Goal: Find specific page/section

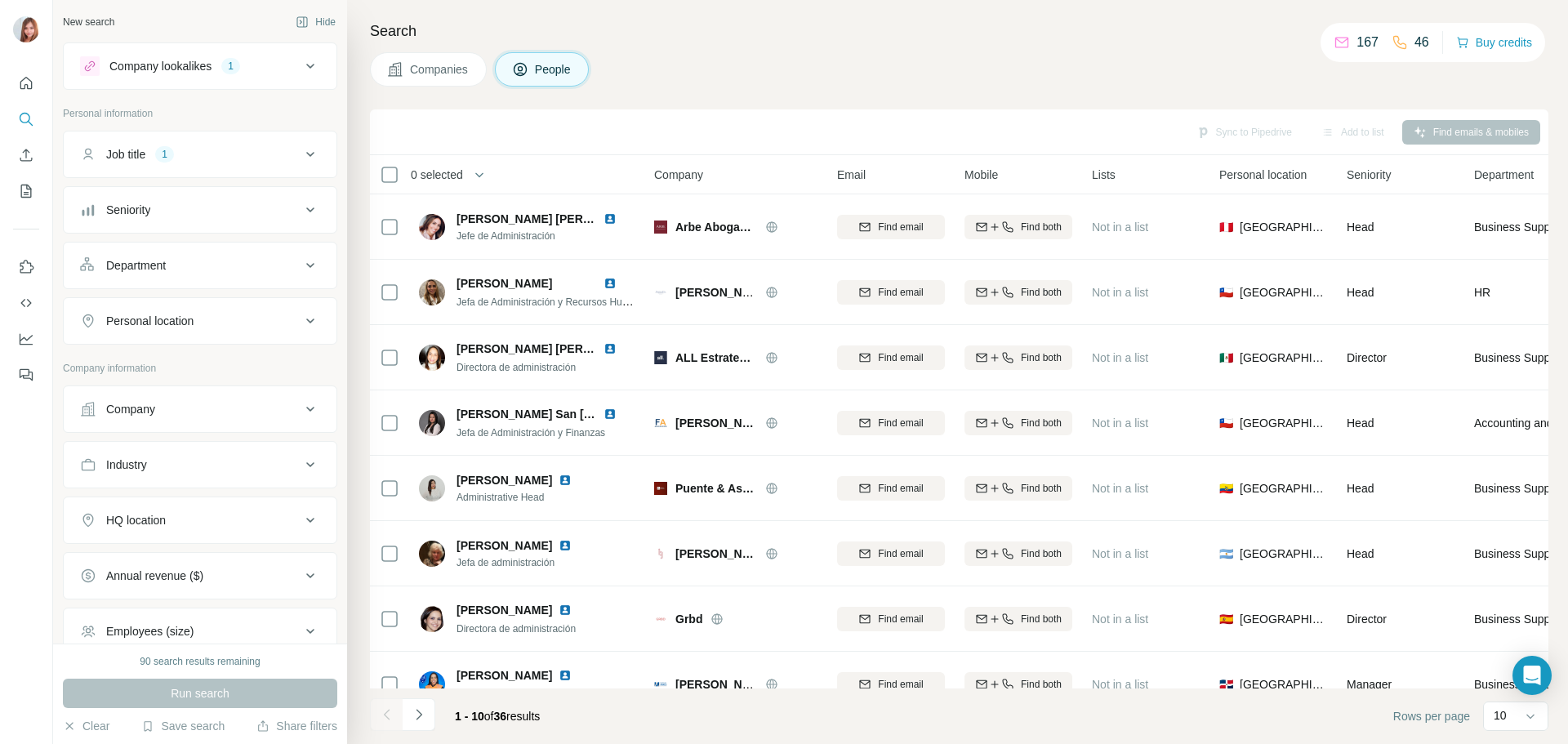
click at [165, 67] on div "Company lookalikes" at bounding box center [160, 66] width 102 height 17
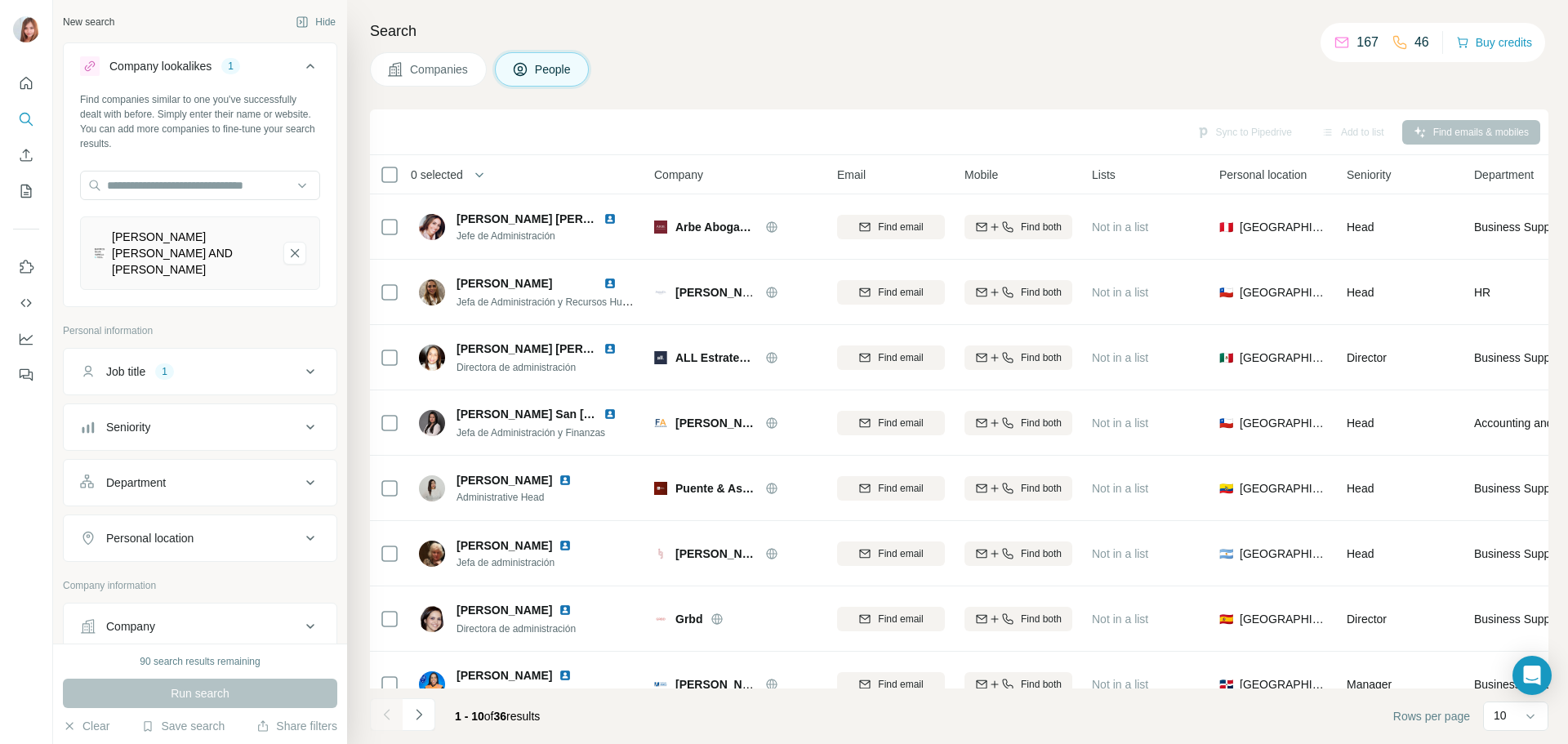
click at [140, 363] on div "Job title" at bounding box center [125, 371] width 39 height 17
click at [177, 533] on button "Seniority" at bounding box center [200, 534] width 273 height 39
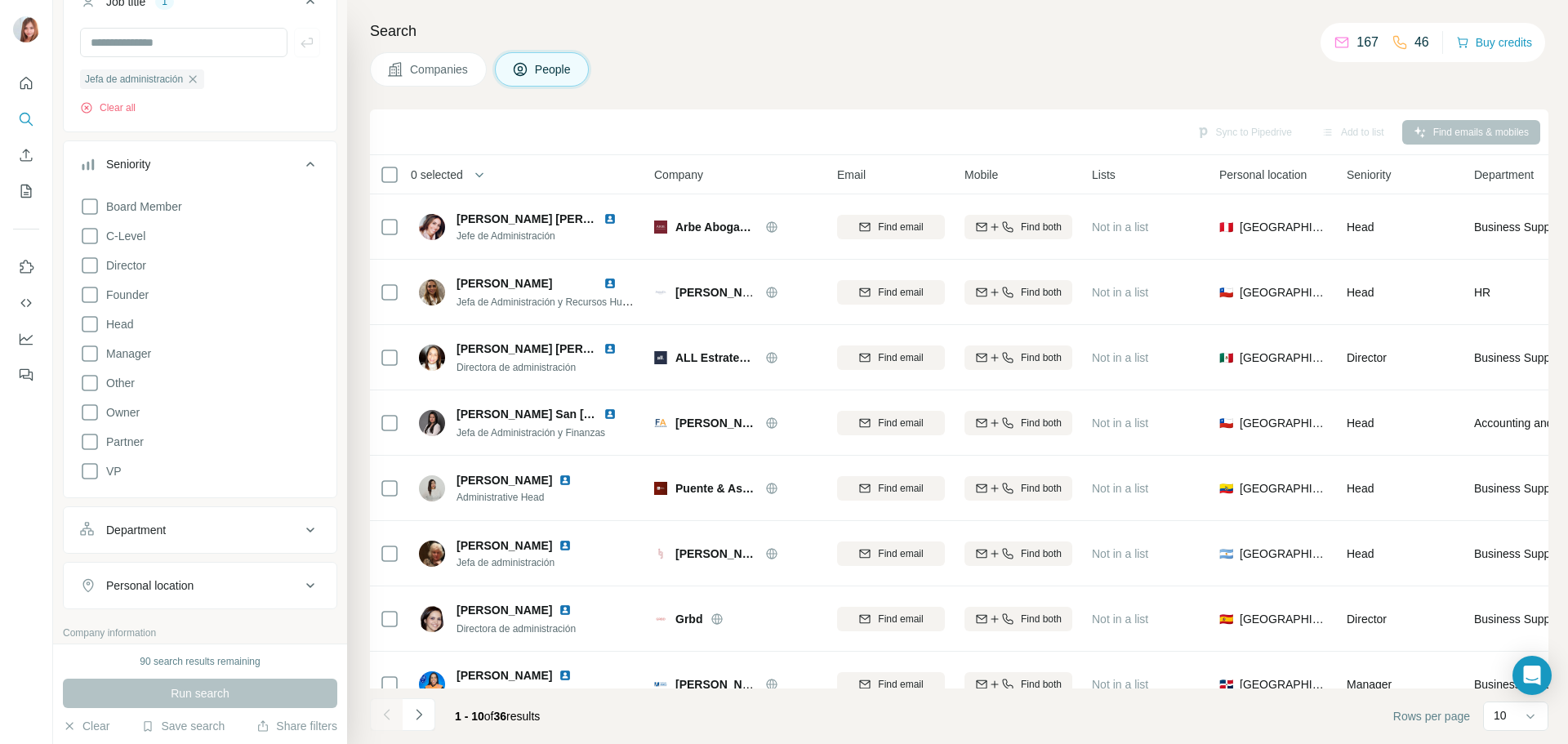
scroll to position [435, 0]
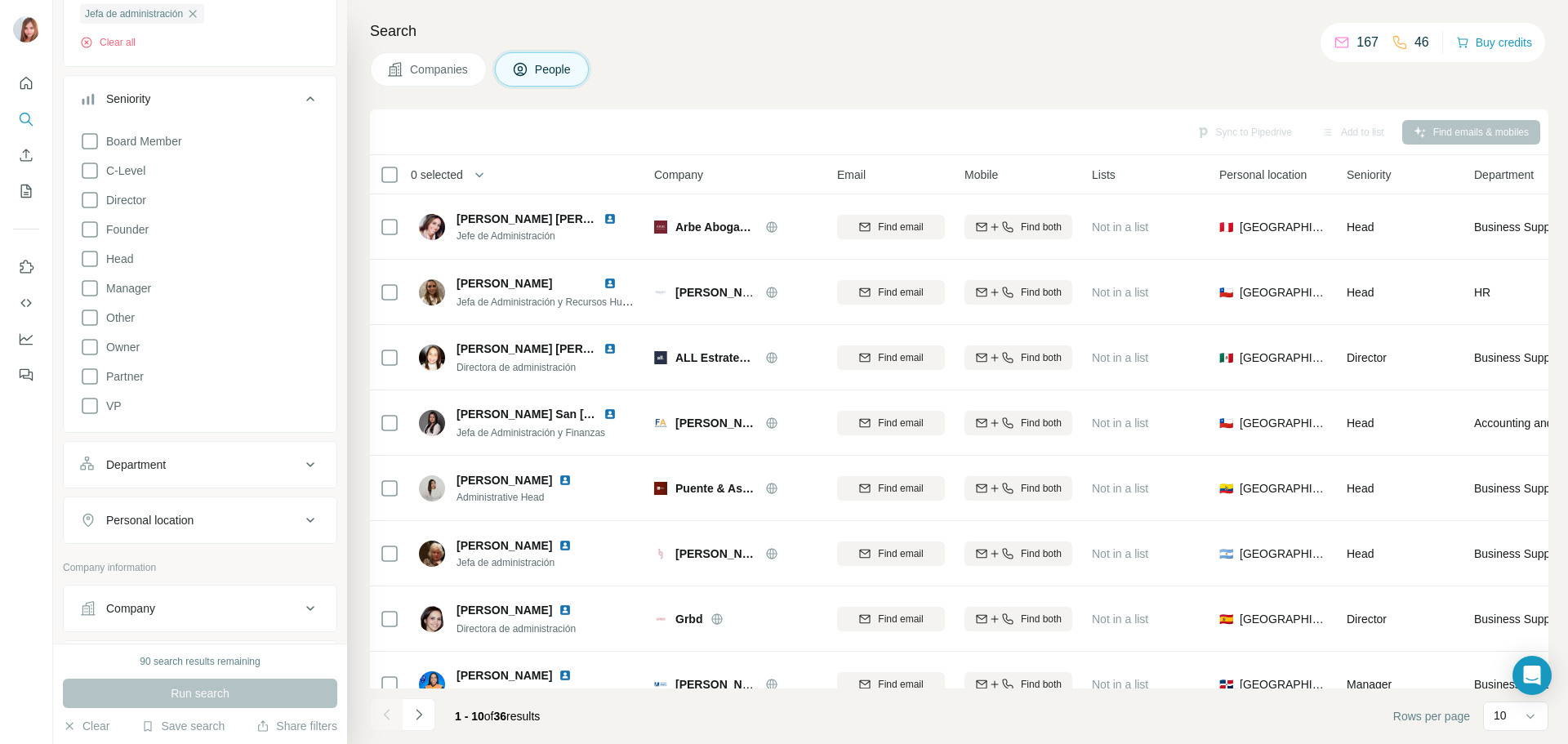
click at [242, 457] on div "Department" at bounding box center [189, 465] width 220 height 17
click at [19, 85] on icon "Quick start" at bounding box center [25, 83] width 17 height 17
click at [456, 65] on span "Companies" at bounding box center [439, 69] width 60 height 17
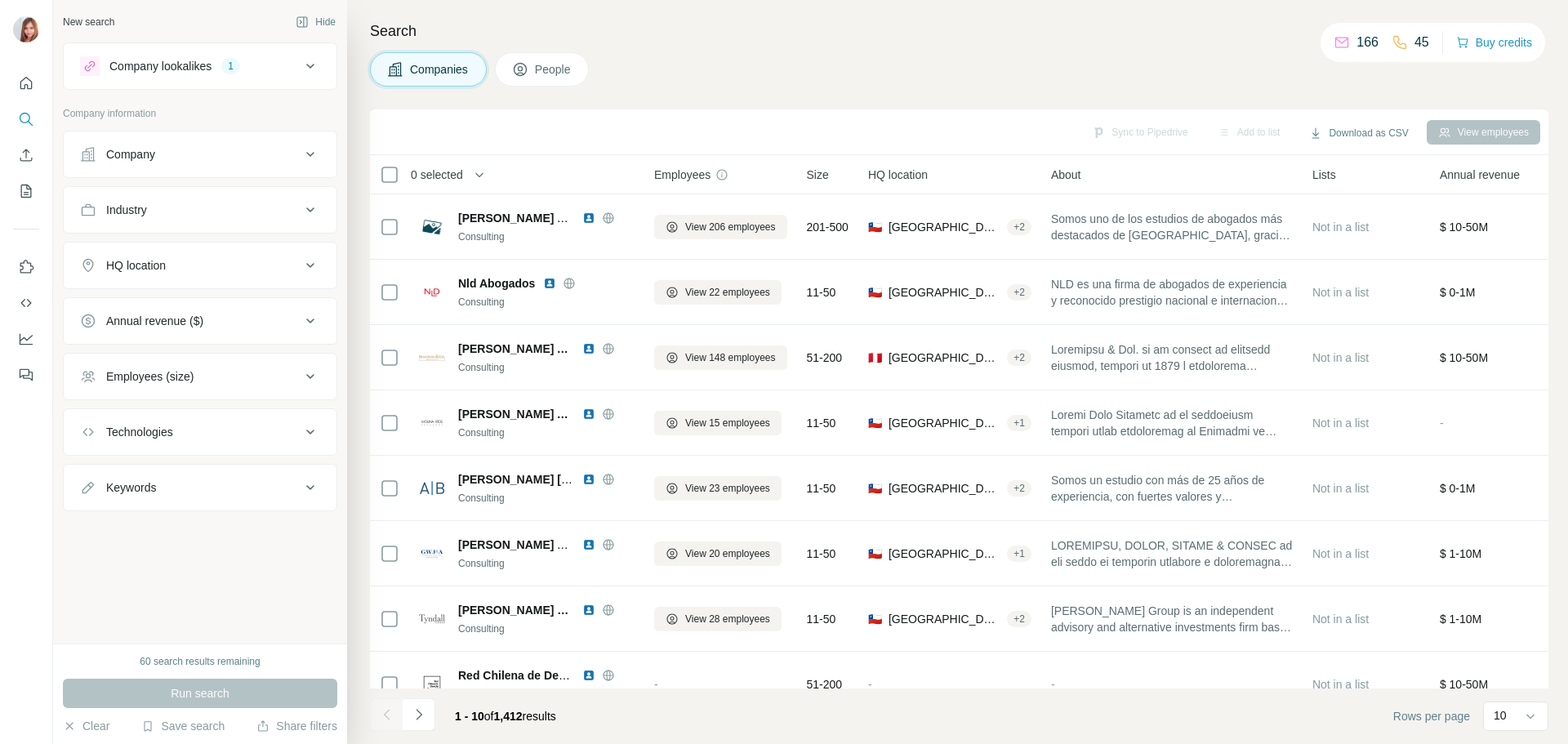
click at [532, 84] on button "People" at bounding box center [542, 69] width 95 height 34
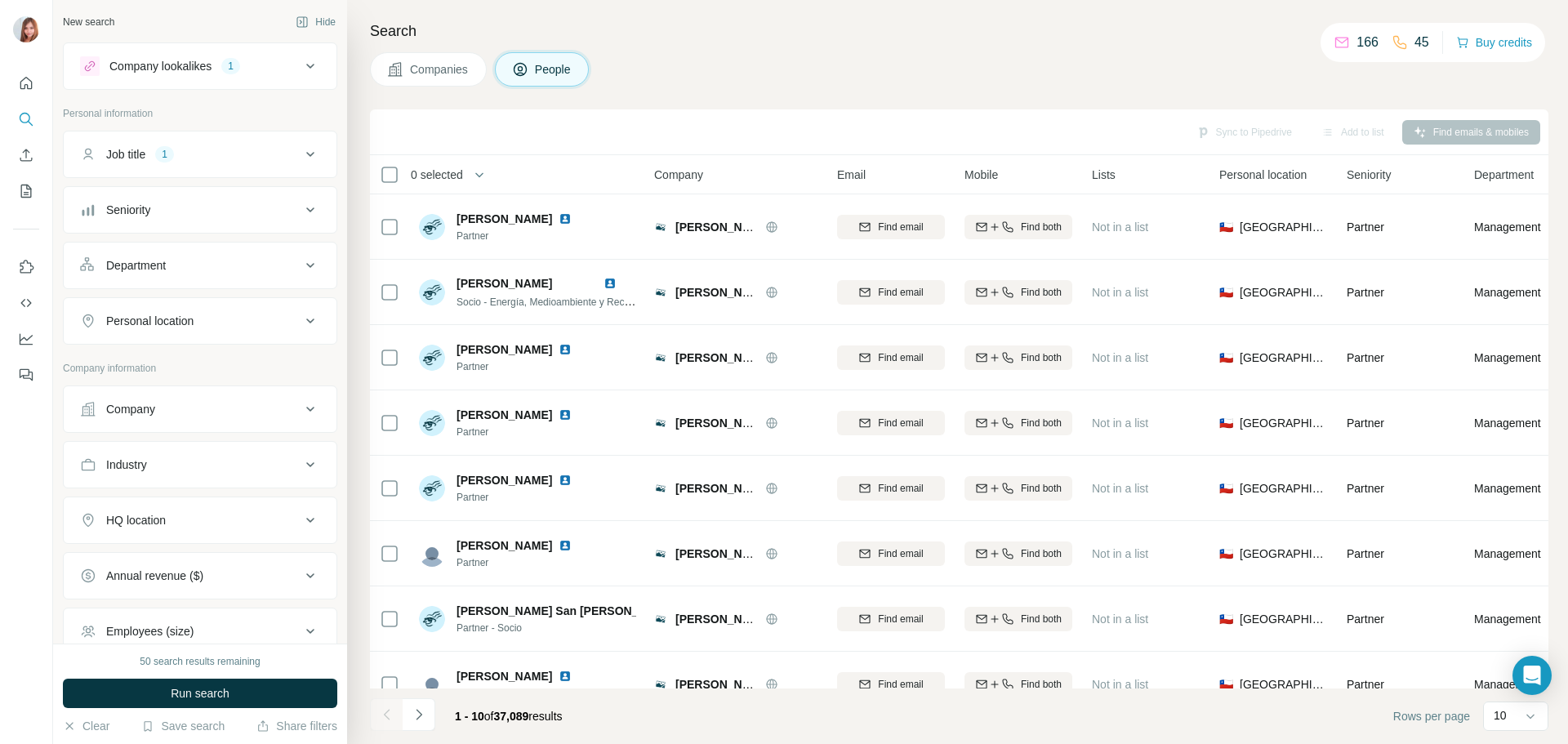
click at [213, 410] on div "Company" at bounding box center [189, 409] width 220 height 17
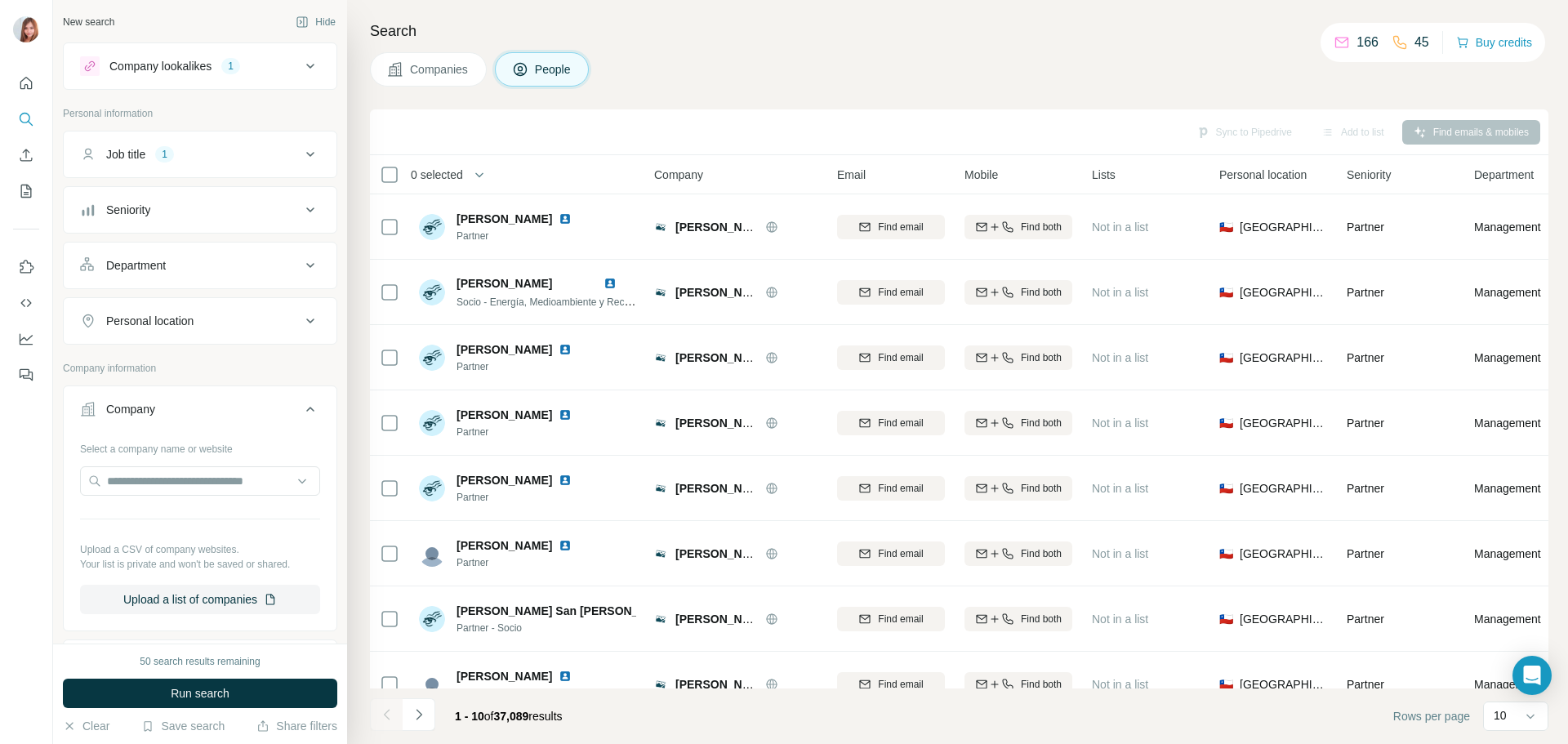
click at [183, 407] on div "Company" at bounding box center [189, 409] width 220 height 17
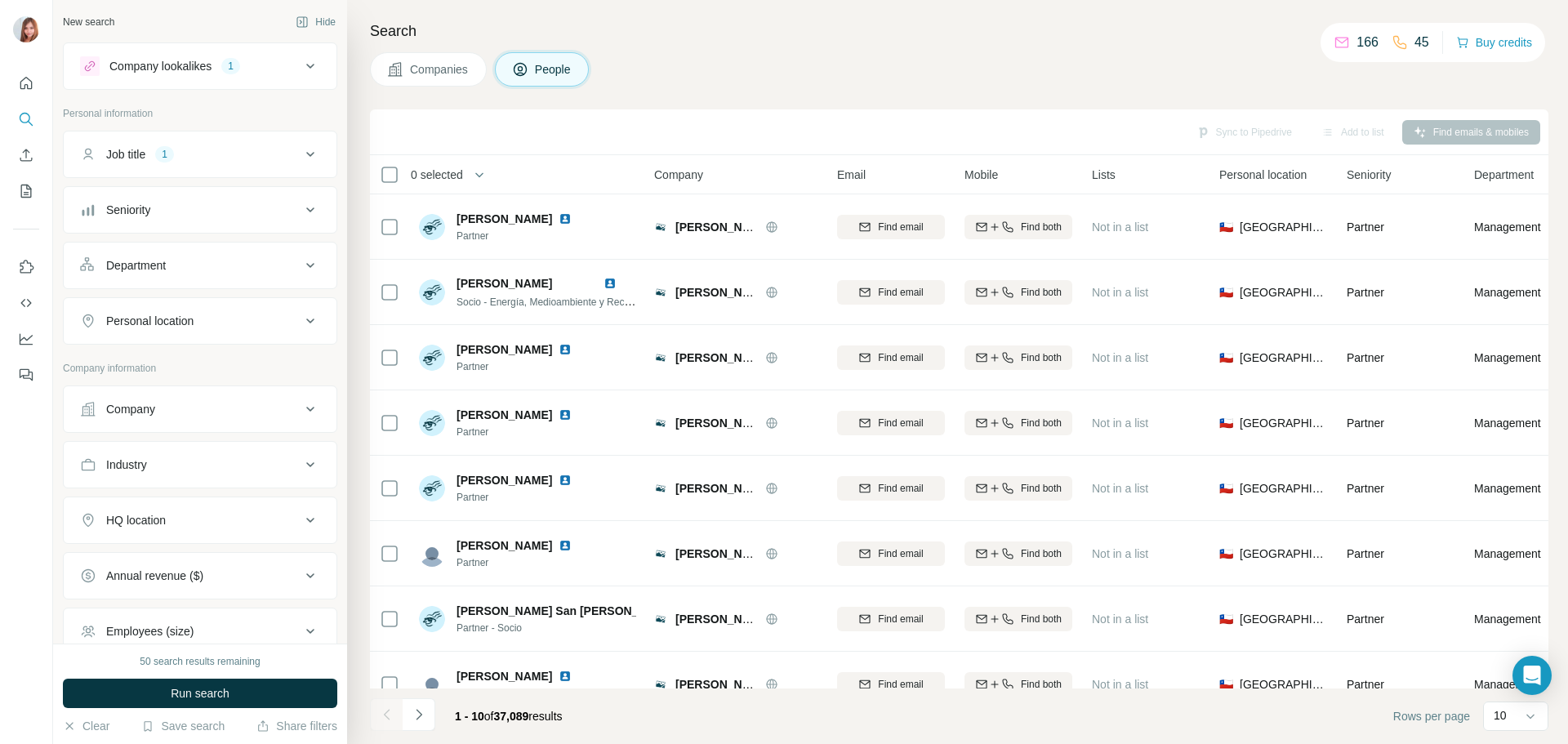
scroll to position [168, 0]
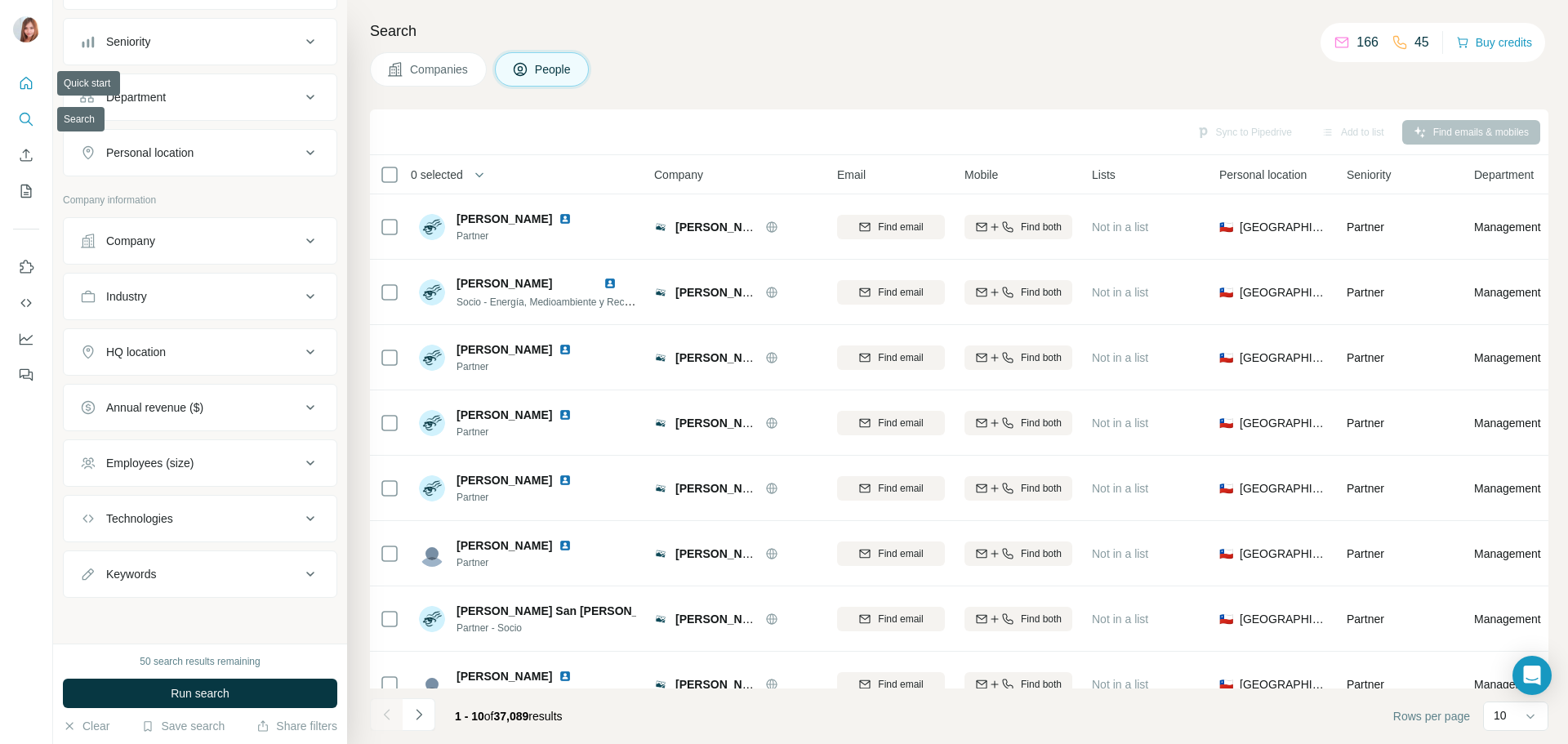
click at [37, 88] on button "Quick start" at bounding box center [26, 83] width 26 height 30
click at [28, 86] on icon "Quick start" at bounding box center [26, 83] width 12 height 12
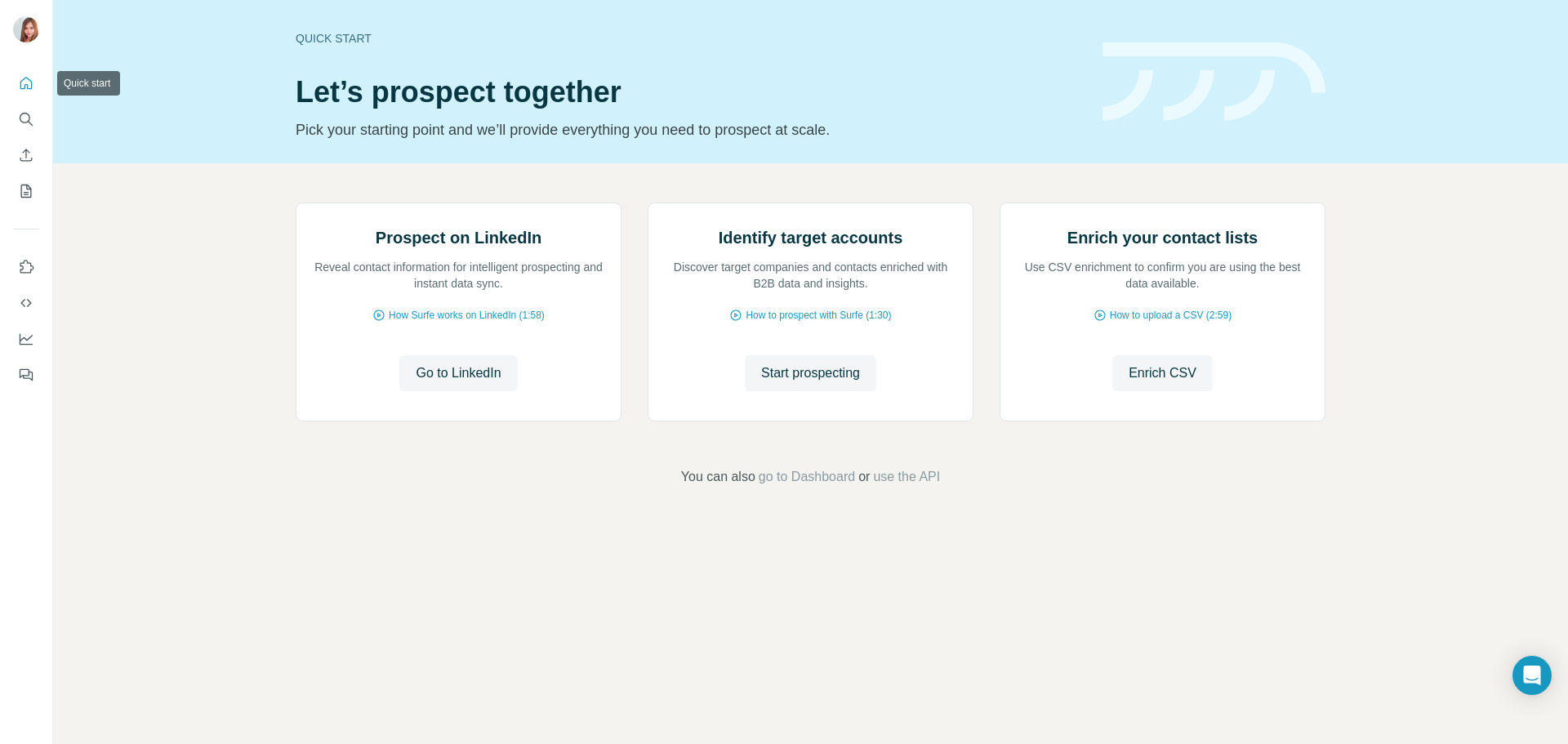
click at [25, 87] on icon "Quick start" at bounding box center [26, 83] width 12 height 12
click at [19, 85] on icon "Quick start" at bounding box center [25, 83] width 17 height 17
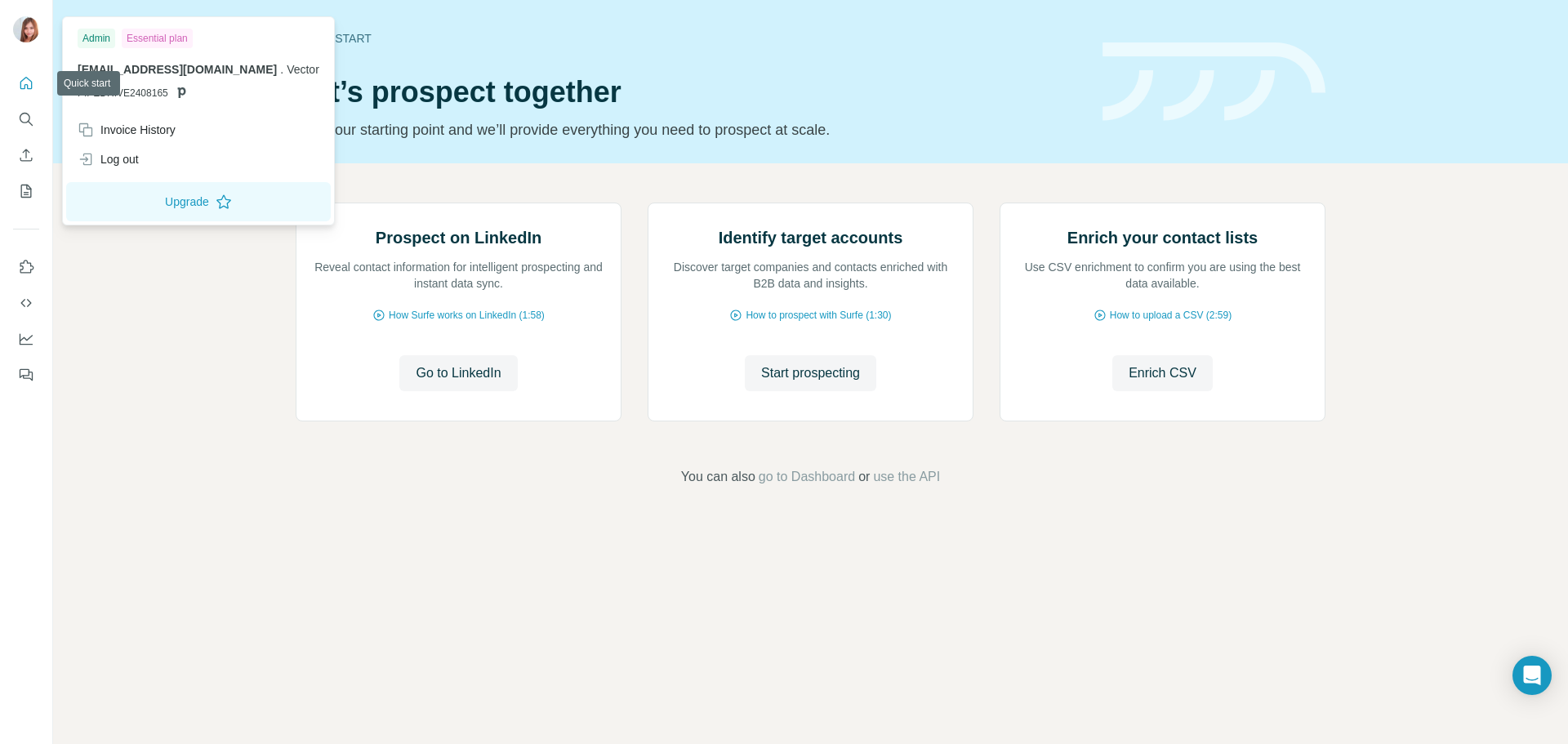
click at [28, 24] on img at bounding box center [26, 30] width 26 height 26
click at [23, 23] on img at bounding box center [26, 30] width 26 height 26
click at [125, 384] on div "Prospect on LinkedIn Reveal contact information for intelligent prospecting and…" at bounding box center [810, 344] width 1515 height 362
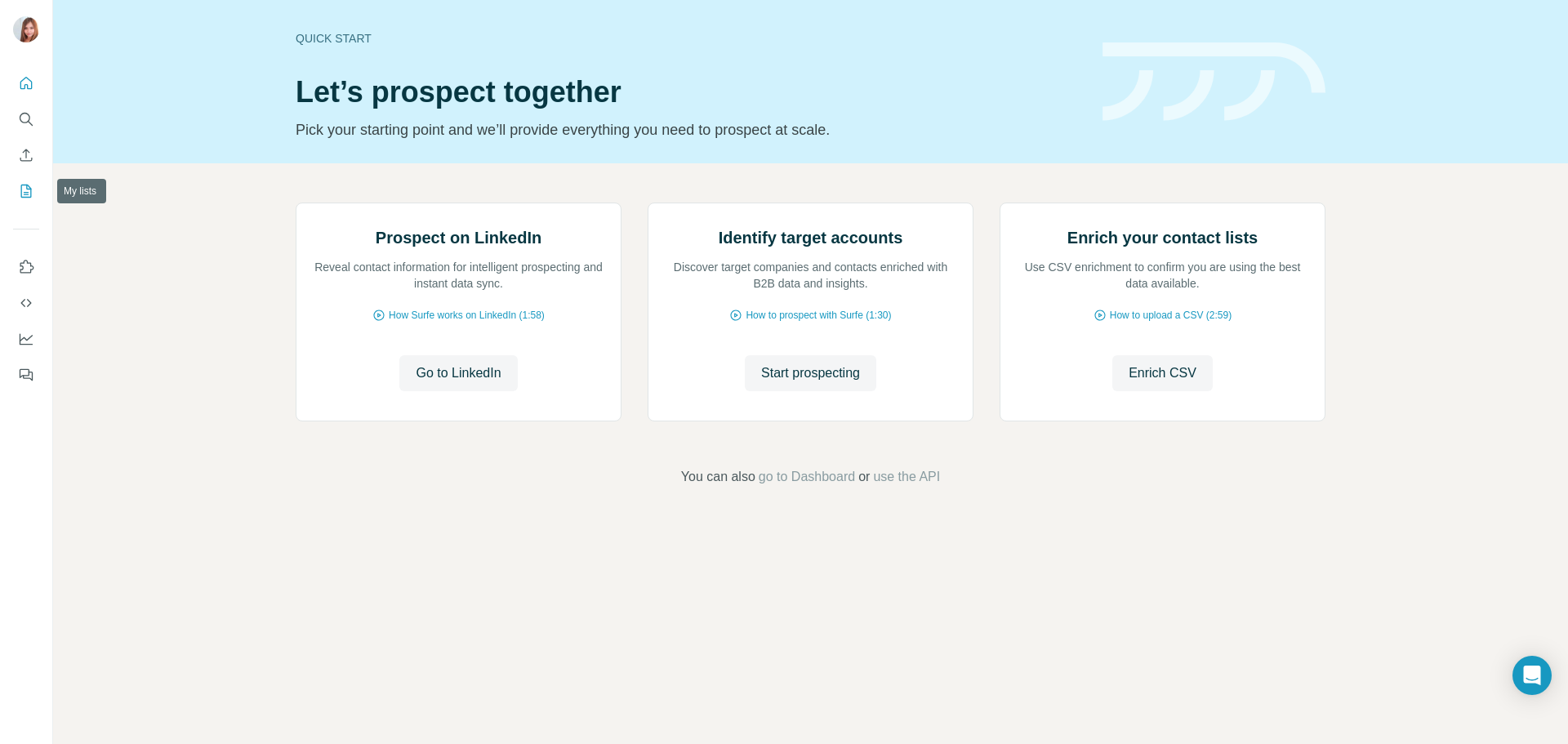
click at [30, 175] on nav at bounding box center [26, 137] width 26 height 137
click at [22, 191] on icon "My lists" at bounding box center [25, 191] width 17 height 17
click at [23, 191] on icon "My lists" at bounding box center [25, 191] width 17 height 17
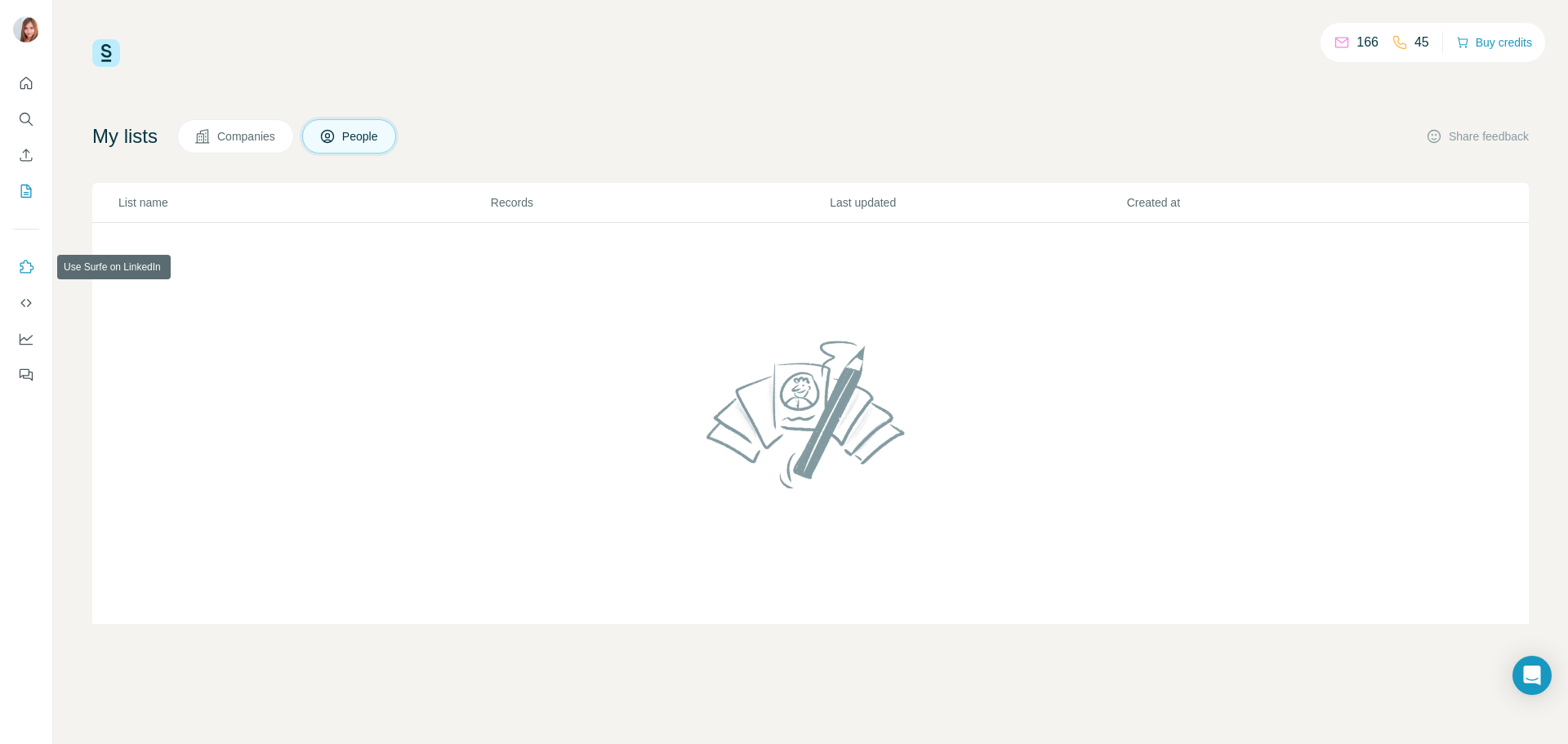
click at [19, 268] on icon "Use Surfe on LinkedIn" at bounding box center [25, 267] width 17 height 17
